Goal: Information Seeking & Learning: Learn about a topic

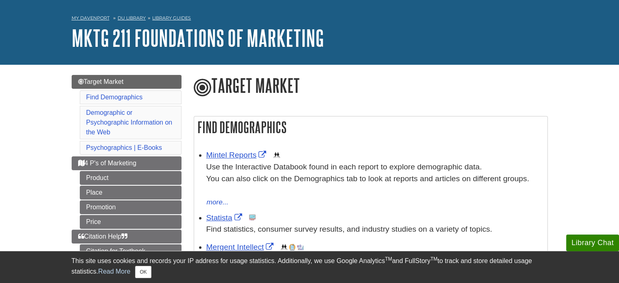
scroll to position [41, 0]
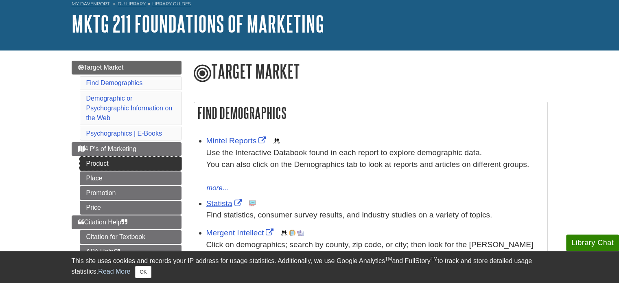
click at [104, 163] on link "Product" at bounding box center [131, 164] width 102 height 14
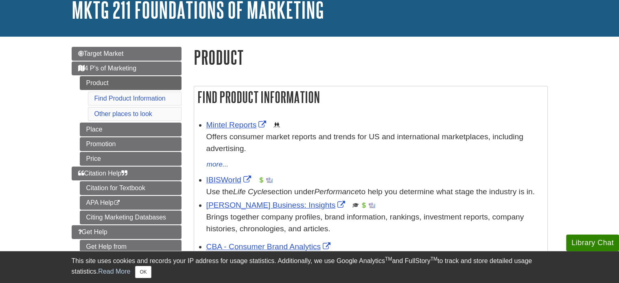
scroll to position [81, 0]
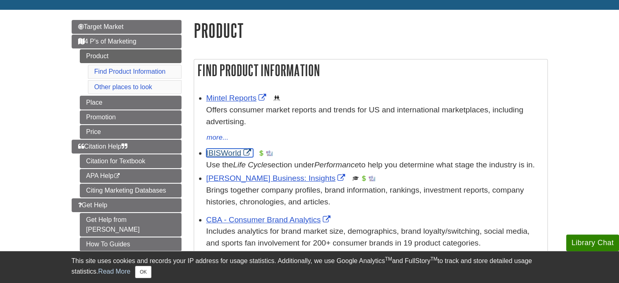
click at [226, 153] on link "IBISWorld" at bounding box center [229, 152] width 47 height 9
click at [157, 69] on link "Find Product Information" at bounding box center [129, 71] width 71 height 7
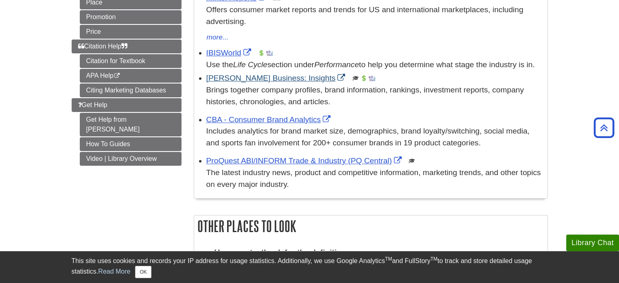
scroll to position [141, 0]
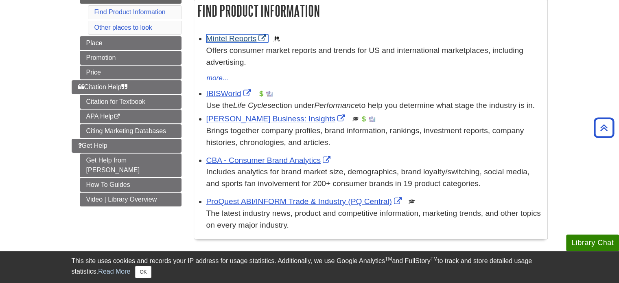
click at [225, 37] on link "Mintel Reports" at bounding box center [237, 38] width 62 height 9
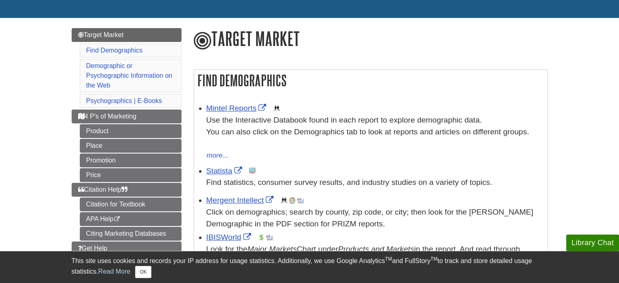
scroll to position [81, 0]
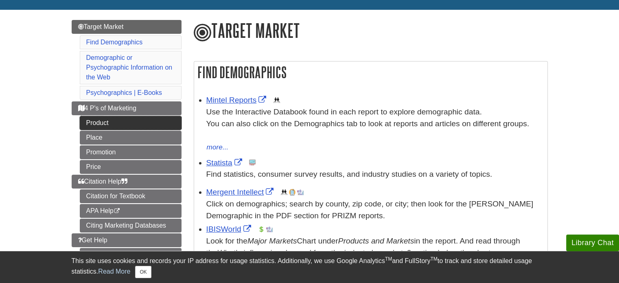
click at [87, 120] on link "Product" at bounding box center [131, 123] width 102 height 14
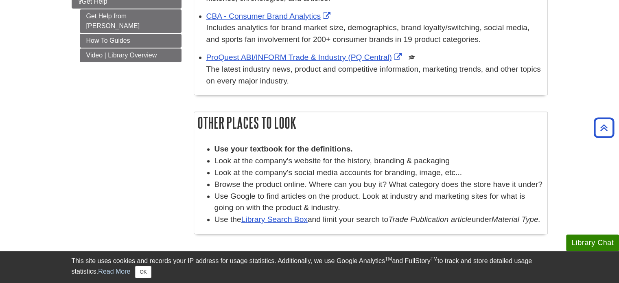
scroll to position [325, 0]
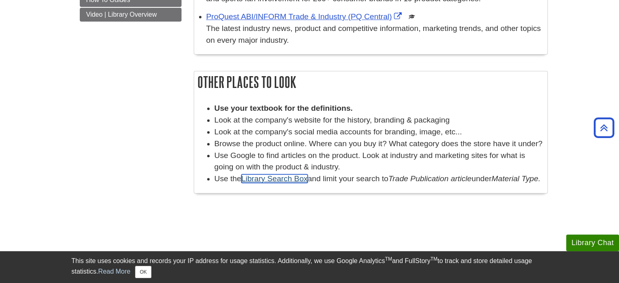
click at [272, 183] on link "Library Search Box" at bounding box center [274, 178] width 66 height 9
